Goal: Task Accomplishment & Management: Complete application form

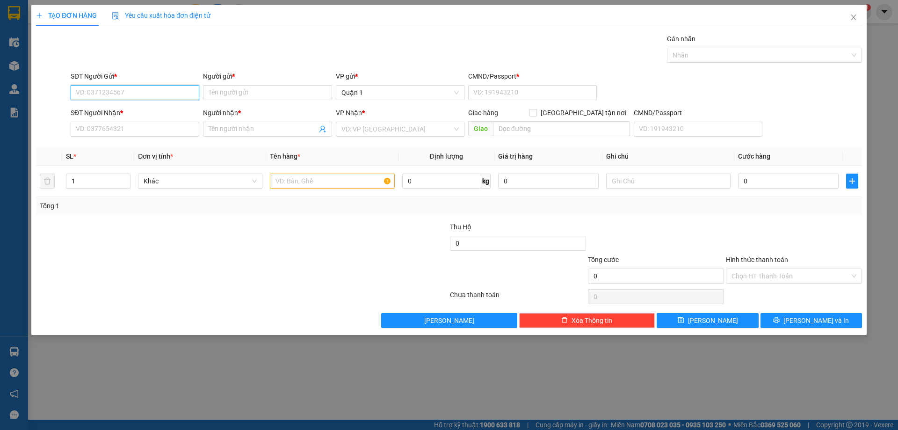
drag, startPoint x: 170, startPoint y: 87, endPoint x: 217, endPoint y: 70, distance: 49.3
click at [172, 87] on input "SĐT Người Gửi *" at bounding box center [135, 92] width 129 height 15
click at [161, 112] on div "0963953987 - TRÂM" at bounding box center [134, 111] width 117 height 10
type input "0963953987"
type input "TRÂM"
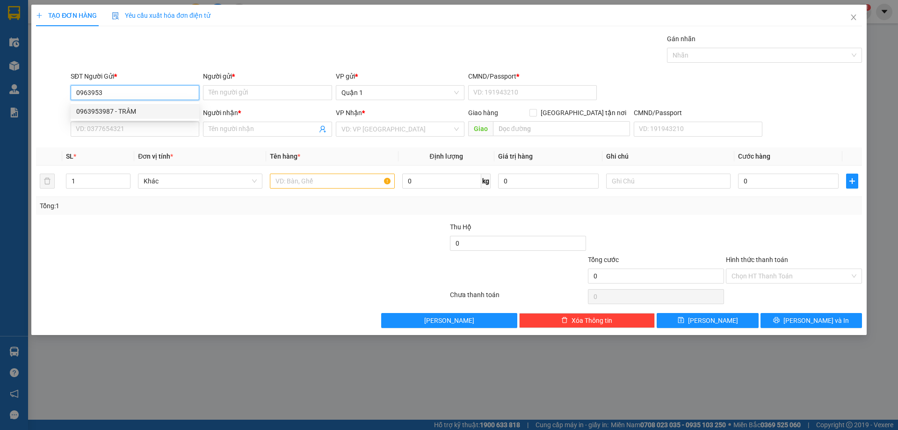
type input "1"
type input "0905342638"
type input "[PERSON_NAME]"
type input "0963953987"
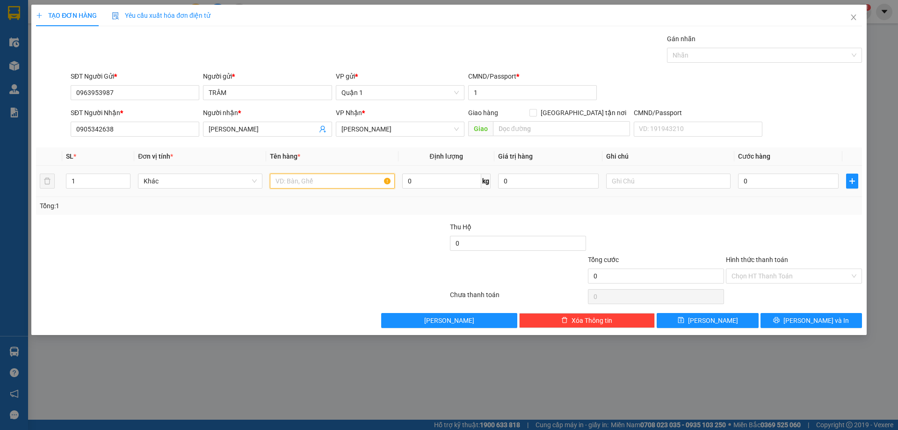
click at [300, 181] on input "text" at bounding box center [332, 181] width 124 height 15
type input "1tx trằng"
click at [792, 180] on input "0" at bounding box center [788, 181] width 101 height 15
type input "3"
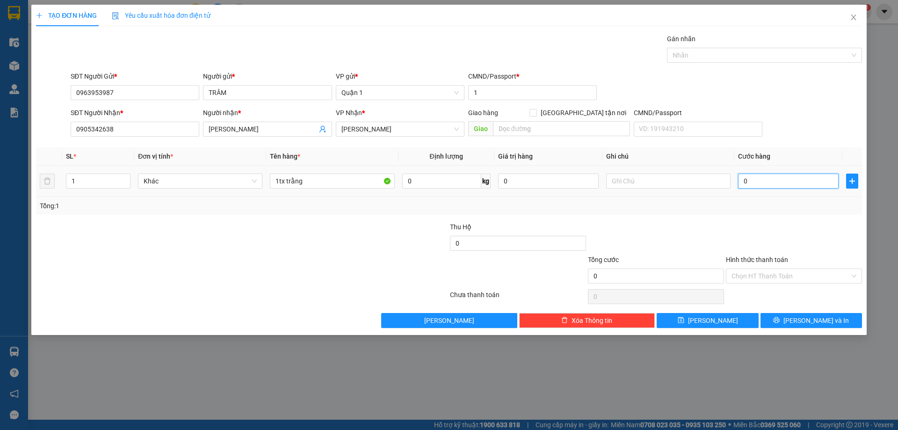
type input "3"
type input "35"
type input "35.000"
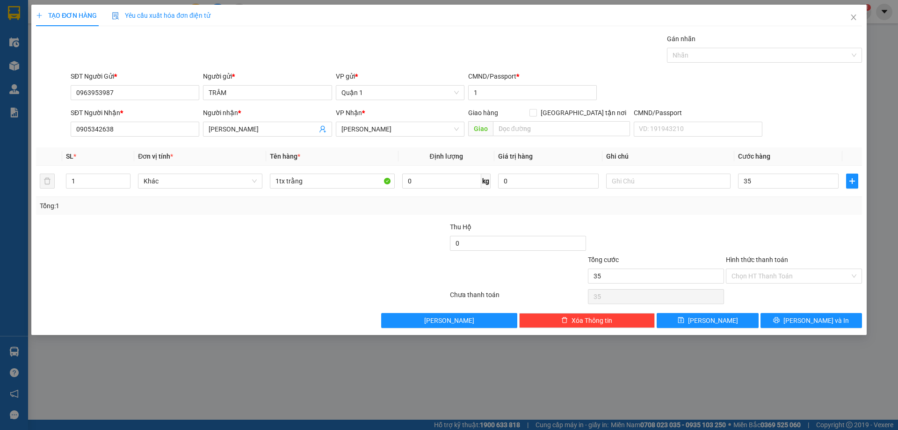
type input "35.000"
click at [767, 234] on div at bounding box center [794, 238] width 138 height 33
click at [798, 272] on input "Hình thức thanh toán" at bounding box center [791, 276] width 118 height 14
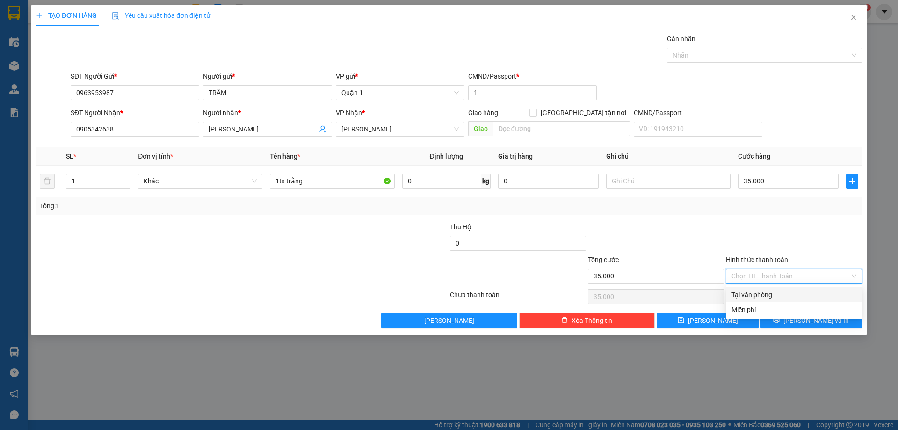
click at [777, 297] on div "Tại văn phòng" at bounding box center [794, 295] width 125 height 10
type input "0"
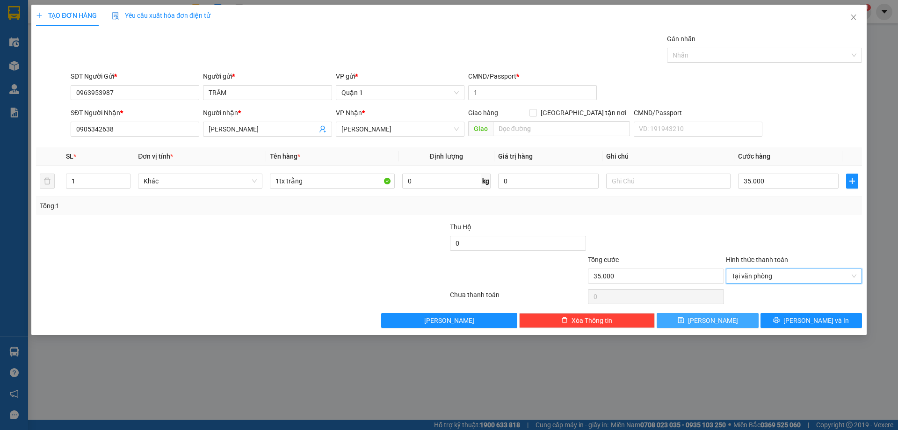
click at [705, 320] on button "[PERSON_NAME]" at bounding box center [708, 320] width 102 height 15
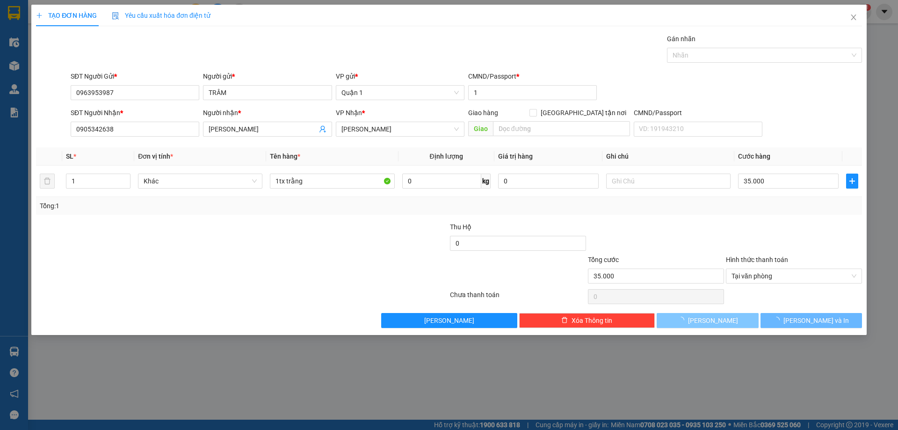
type input "0"
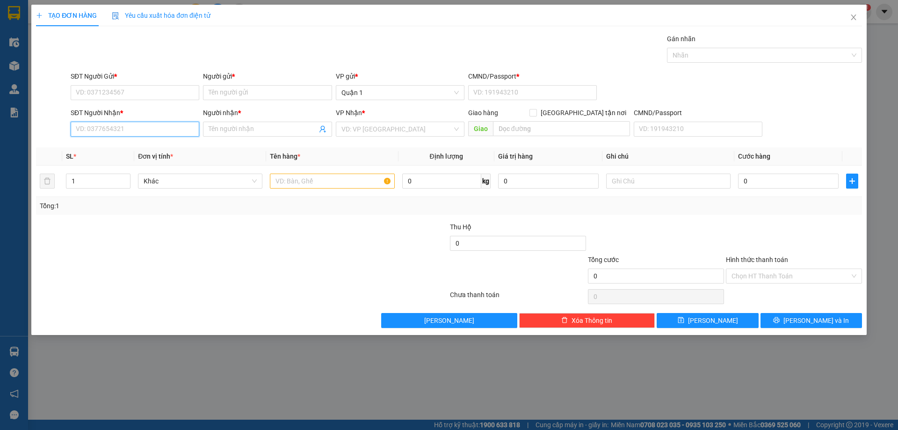
click at [143, 130] on input "SĐT Người Nhận *" at bounding box center [135, 129] width 129 height 15
click at [145, 148] on div "0708325002 - [GEOGRAPHIC_DATA]" at bounding box center [134, 148] width 117 height 10
type input "0708325002"
type input "[PERSON_NAME]"
type input "0708325002"
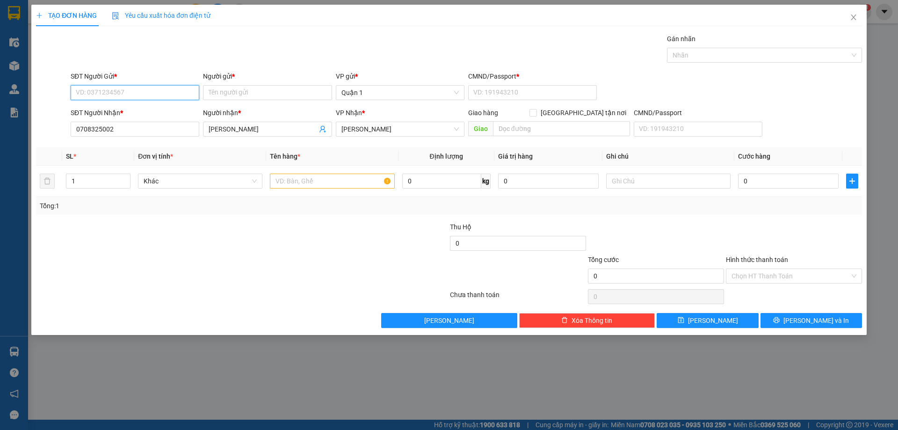
click at [152, 91] on input "SĐT Người Gửi *" at bounding box center [135, 92] width 129 height 15
click at [240, 94] on input "Người gửi *" at bounding box center [267, 92] width 129 height 15
click at [152, 100] on div "SĐT Người Gửi * VD: 0371234567" at bounding box center [135, 87] width 129 height 33
click at [160, 90] on input "SĐT Người Gửi *" at bounding box center [135, 92] width 129 height 15
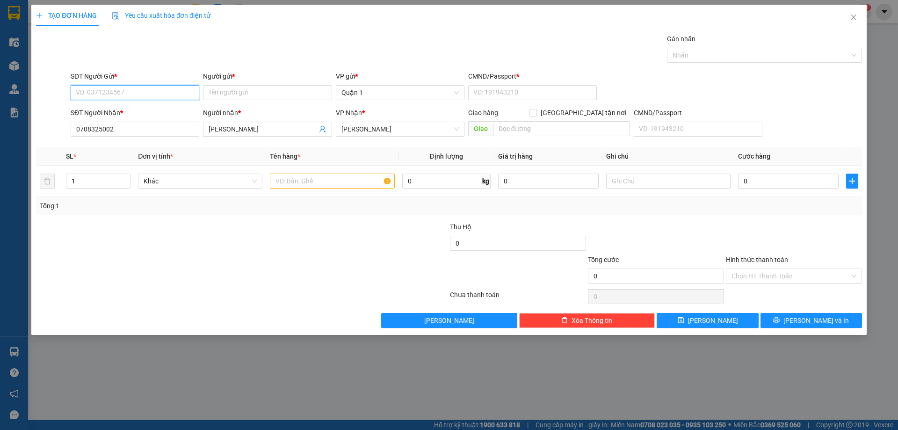
click at [160, 90] on input "SĐT Người Gửi *" at bounding box center [135, 92] width 129 height 15
type input "0329145904"
click at [249, 99] on input "Người gửi *" at bounding box center [267, 92] width 129 height 15
type input "b"
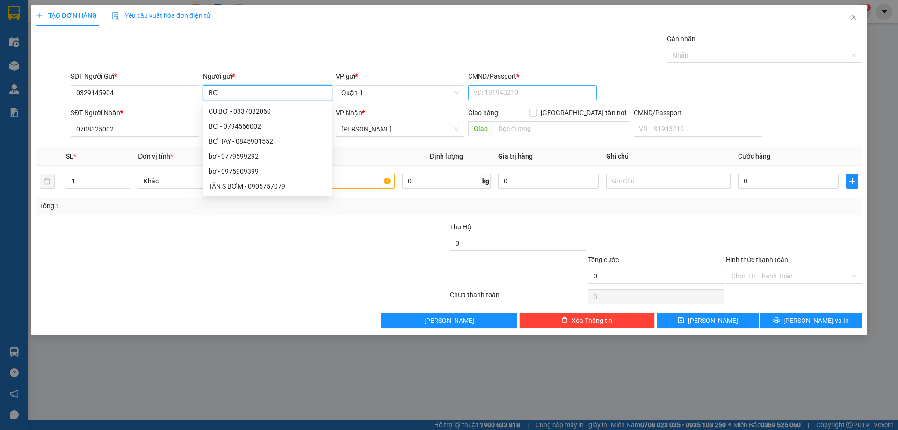
type input "BƠ"
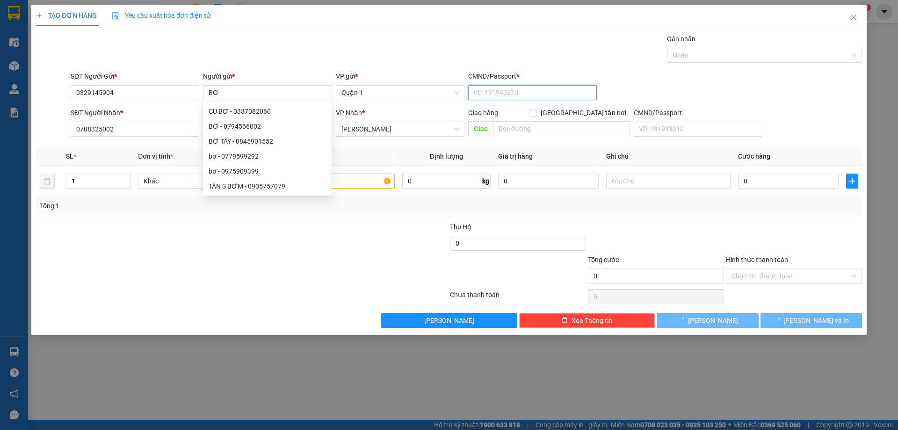
click at [530, 94] on input "CMND/Passport *" at bounding box center [532, 92] width 129 height 15
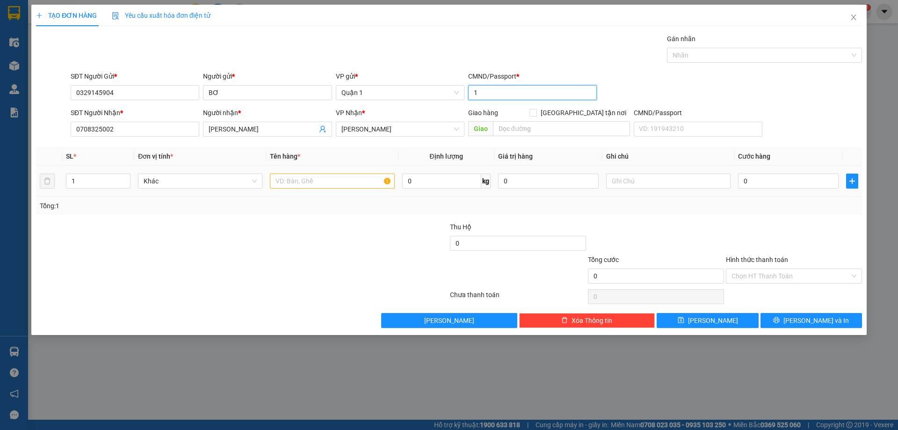
type input "1"
click at [315, 185] on input "text" at bounding box center [332, 181] width 124 height 15
type input "1h vàng"
click at [784, 181] on input "0" at bounding box center [788, 181] width 101 height 15
type input "3"
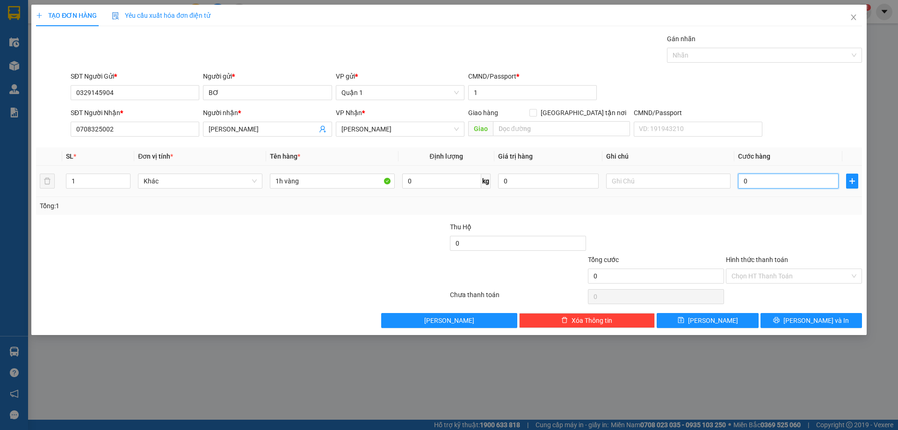
type input "3"
type input "30"
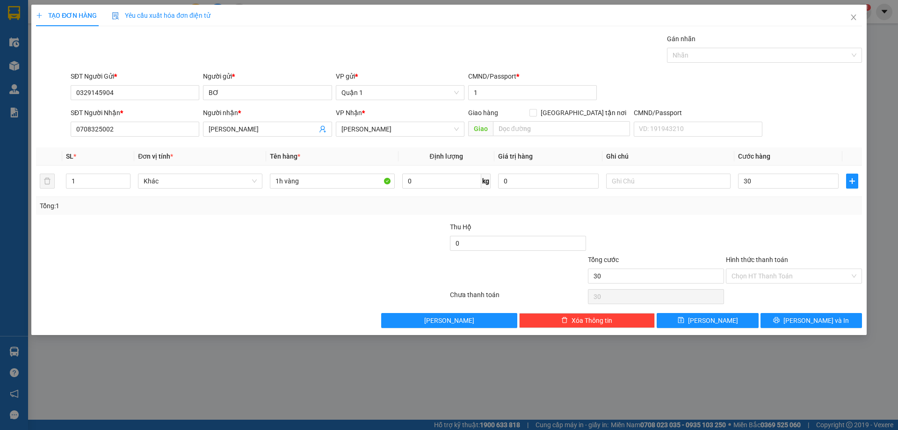
type input "30.000"
click at [755, 231] on div at bounding box center [794, 238] width 138 height 33
click at [684, 318] on button "[PERSON_NAME]" at bounding box center [708, 320] width 102 height 15
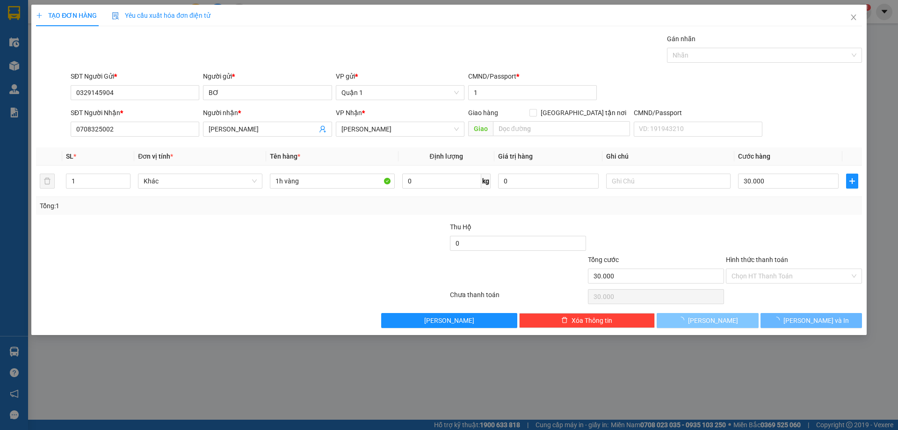
type input "0"
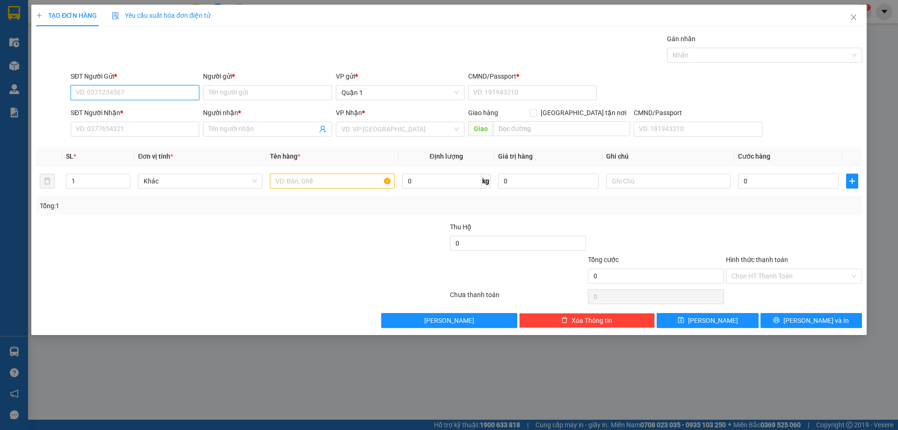
click at [134, 91] on input "SĐT Người Gửi *" at bounding box center [135, 92] width 129 height 15
click at [132, 105] on div "0376691979 - [GEOGRAPHIC_DATA]" at bounding box center [135, 111] width 129 height 15
type input "0376691979"
type input "Ý"
type input "1"
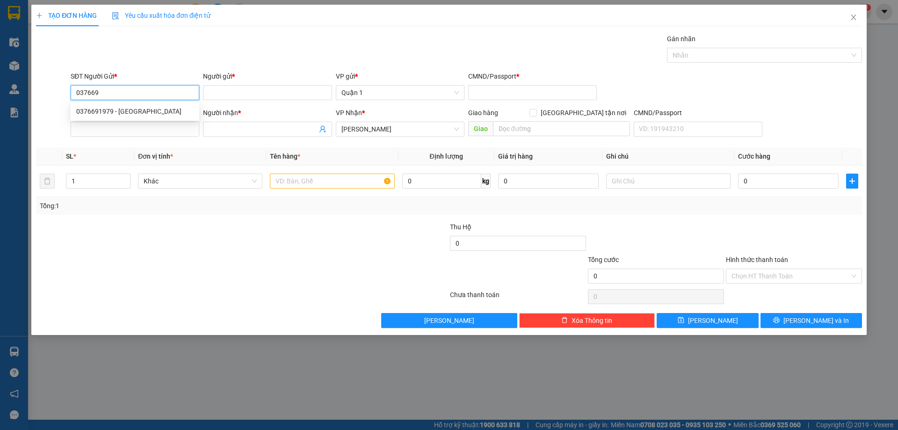
type input "0913498192"
type input "DUY"
type input "0376691979"
click at [297, 181] on input "text" at bounding box center [332, 181] width 124 height 15
click at [298, 181] on input "text" at bounding box center [332, 181] width 124 height 15
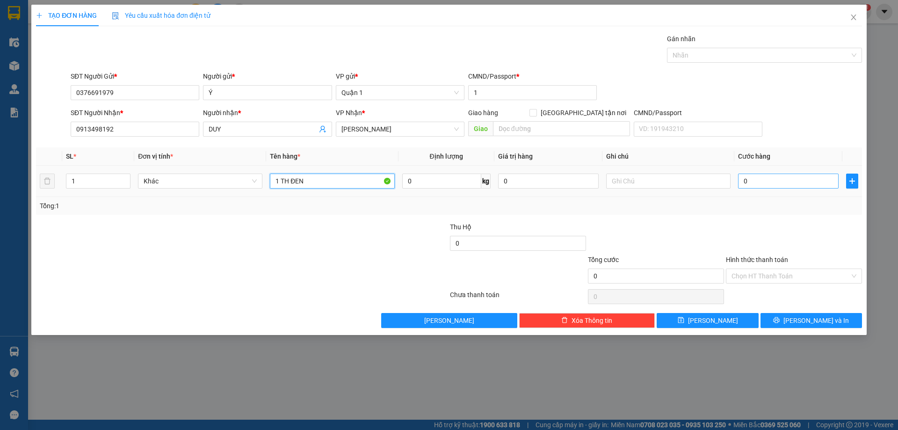
type input "1 TH ĐEN"
click at [768, 182] on input "0" at bounding box center [788, 181] width 101 height 15
type input "4"
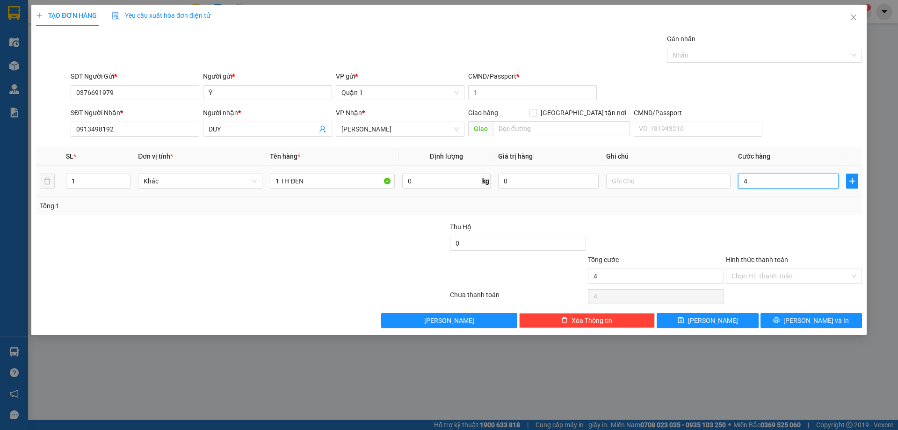
type input "40"
click at [704, 238] on div at bounding box center [656, 238] width 138 height 33
type input "40.000"
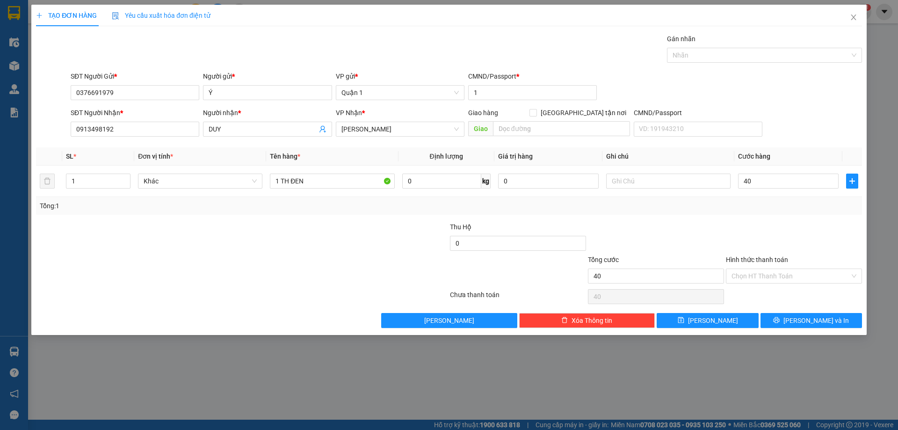
type input "40.000"
click at [704, 238] on div at bounding box center [656, 238] width 138 height 33
click at [722, 320] on button "[PERSON_NAME]" at bounding box center [708, 320] width 102 height 15
type input "0"
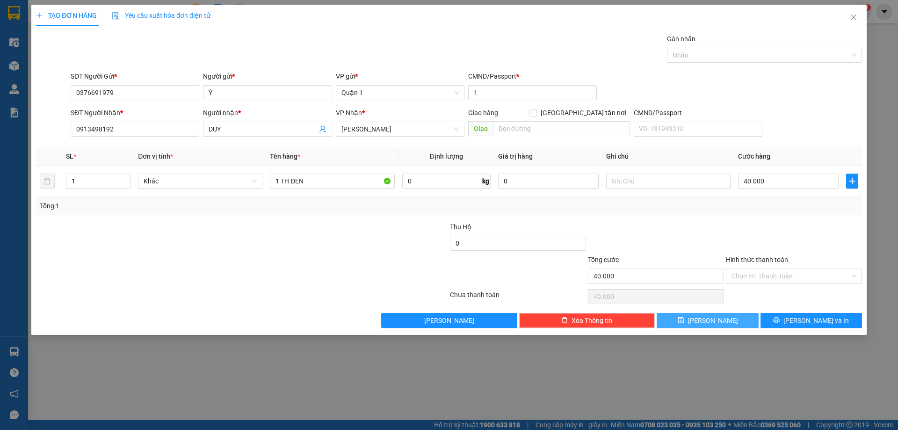
type input "0"
